Goal: Task Accomplishment & Management: Complete application form

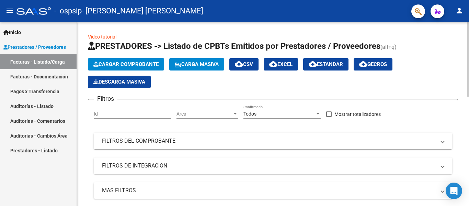
click at [88, 115] on form "Filtros Id Area Area Todos Confirmado Mostrar totalizadores FILTROS DEL COMPROB…" at bounding box center [273, 162] width 370 height 127
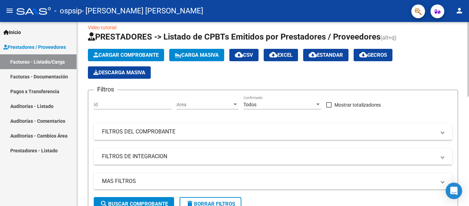
scroll to position [7, 0]
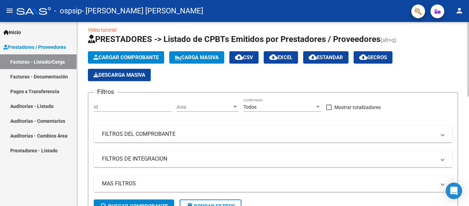
click at [469, 34] on div at bounding box center [469, 62] width 2 height 75
click at [147, 55] on span "Cargar Comprobante" at bounding box center [125, 57] width 65 height 6
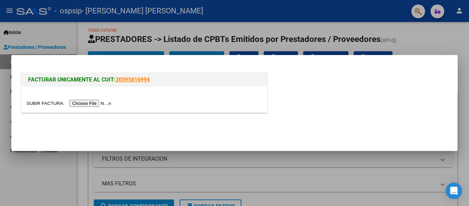
click at [107, 101] on input "file" at bounding box center [69, 103] width 87 height 7
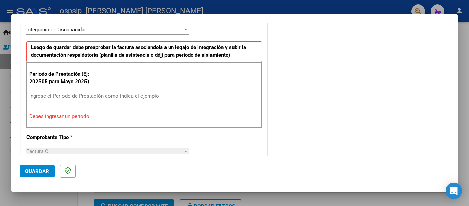
scroll to position [184, 0]
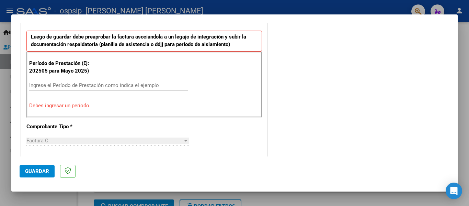
click at [143, 85] on input "Ingrese el Período de Prestación como indica el ejemplo" at bounding box center [108, 85] width 159 height 6
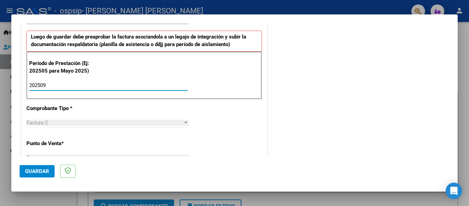
type input "202509"
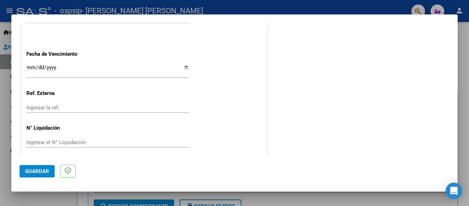
scroll to position [468, 0]
drag, startPoint x: 120, startPoint y: 77, endPoint x: 122, endPoint y: 74, distance: 3.7
click at [121, 76] on div "Ingresar la fecha" at bounding box center [107, 72] width 163 height 21
click at [185, 66] on input "Ingresar la fecha" at bounding box center [107, 68] width 163 height 11
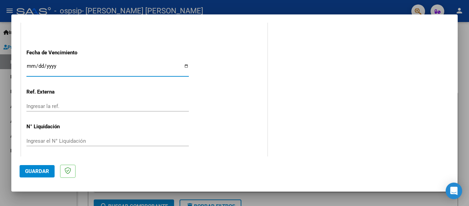
type input "[DATE]"
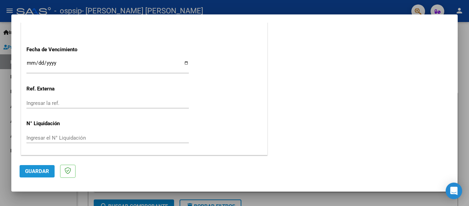
click at [32, 168] on span "Guardar" at bounding box center [37, 171] width 24 height 6
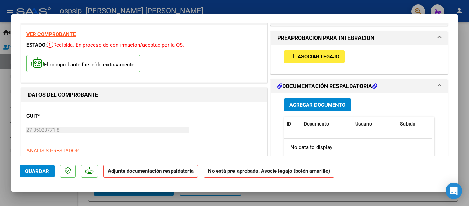
scroll to position [13, 0]
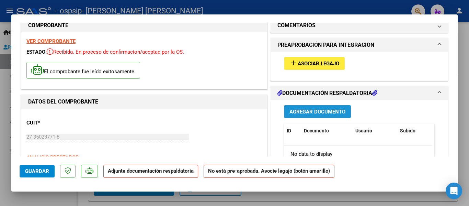
click at [329, 110] on span "Agregar Documento" at bounding box center [318, 112] width 56 height 6
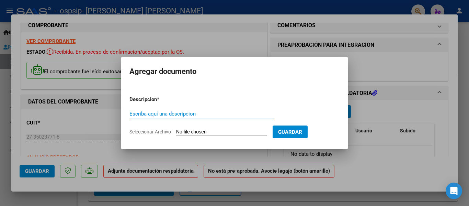
click at [191, 115] on input "Escriba aquí una descripcion" at bounding box center [202, 114] width 145 height 6
type input "Asistencia"
click at [205, 130] on input "Seleccionar Archivo" at bounding box center [221, 132] width 91 height 7
type input "C:\fakepath\Asistencia. [PERSON_NAME].[DATE].pdf"
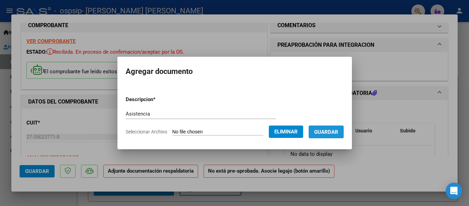
click at [337, 131] on span "Guardar" at bounding box center [326, 132] width 24 height 6
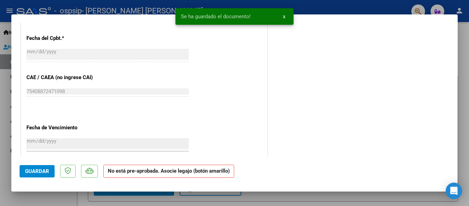
scroll to position [463, 0]
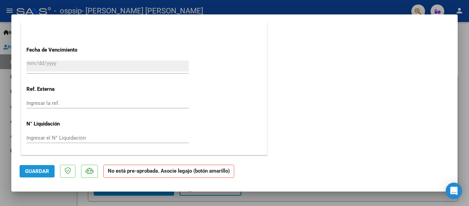
click at [36, 170] on span "Guardar" at bounding box center [37, 171] width 24 height 6
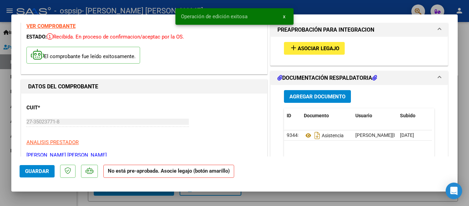
scroll to position [0, 0]
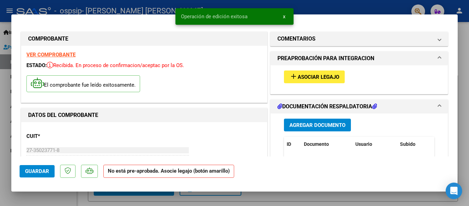
click at [469, 43] on div at bounding box center [234, 103] width 469 height 206
type input "$ 0,00"
